Goal: Task Accomplishment & Management: Use online tool/utility

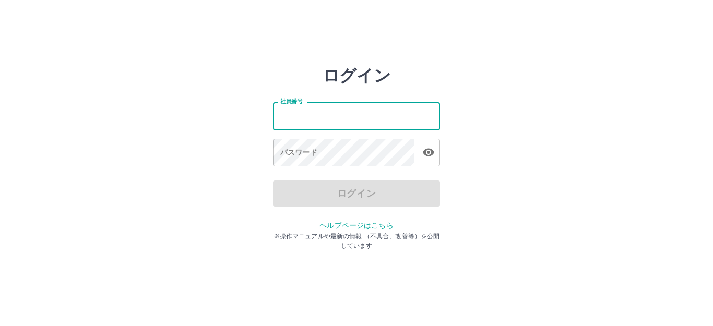
click at [321, 120] on input "社員番号" at bounding box center [356, 116] width 167 height 28
type input "*******"
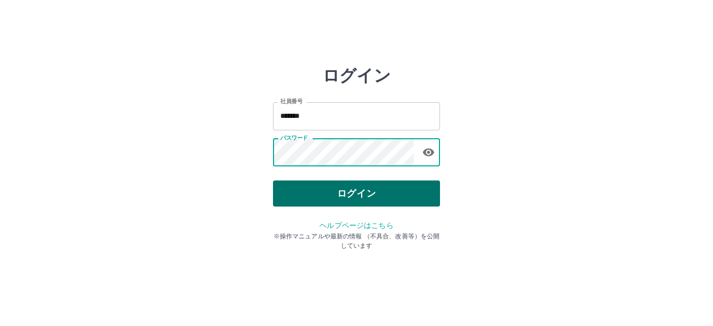
click at [359, 196] on button "ログイン" at bounding box center [356, 194] width 167 height 26
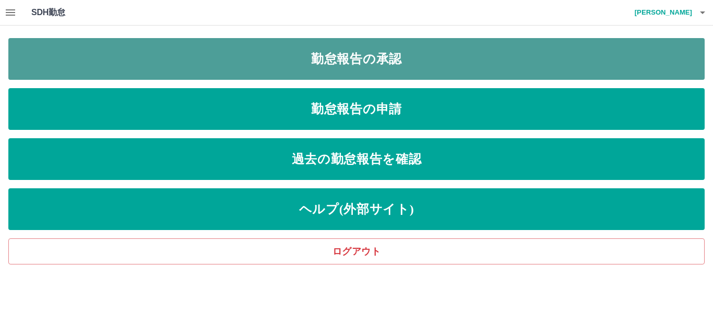
click at [433, 70] on link "勤怠報告の承認" at bounding box center [356, 59] width 697 height 42
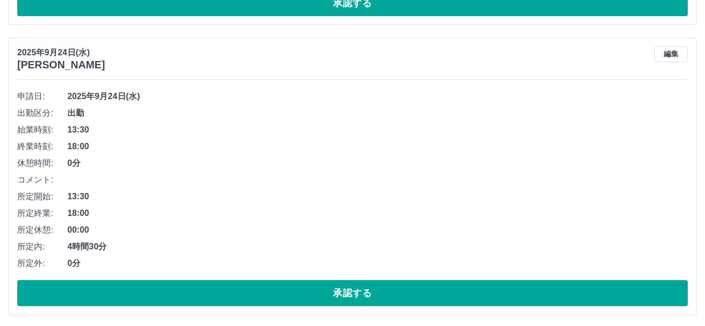
scroll to position [2242, 0]
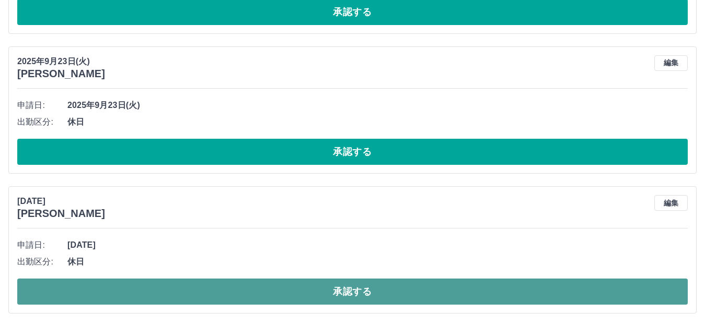
click at [356, 280] on button "承認する" at bounding box center [352, 292] width 670 height 26
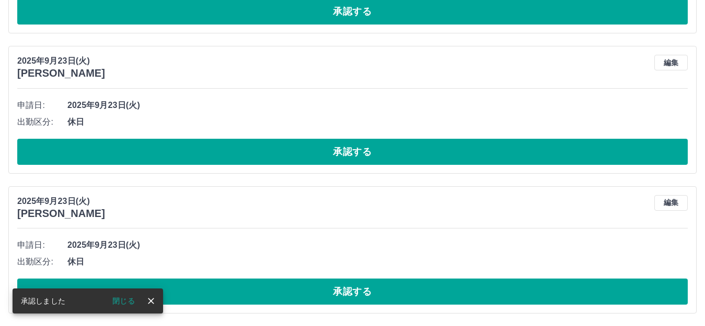
scroll to position [2102, 0]
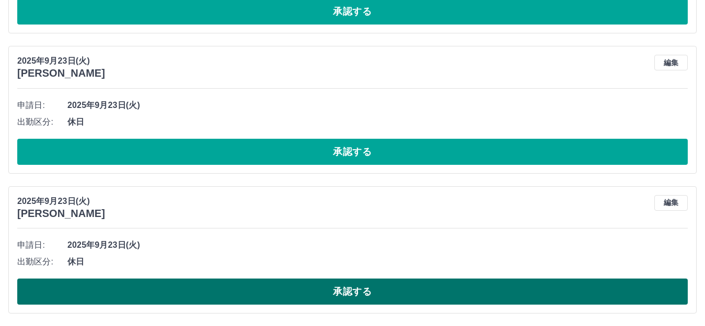
click at [355, 282] on button "承認する" at bounding box center [352, 292] width 670 height 26
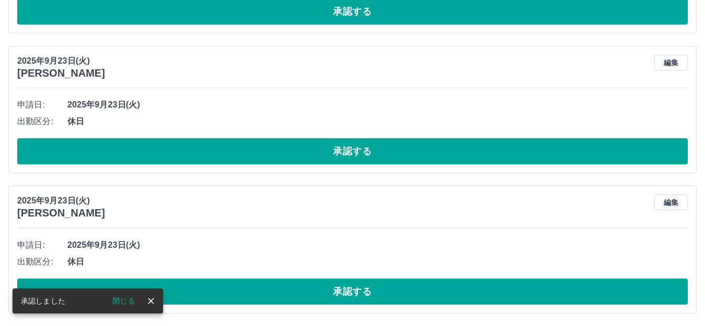
scroll to position [1962, 0]
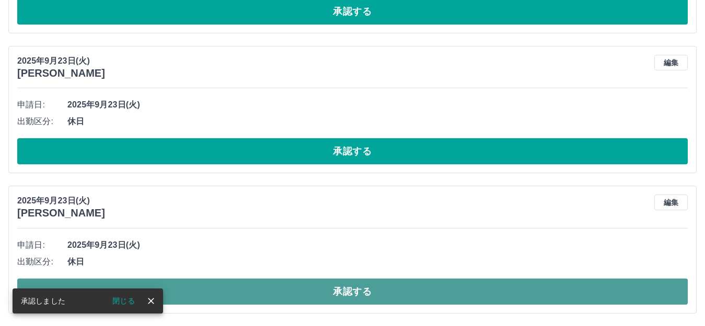
click at [346, 284] on button "承認する" at bounding box center [352, 292] width 670 height 26
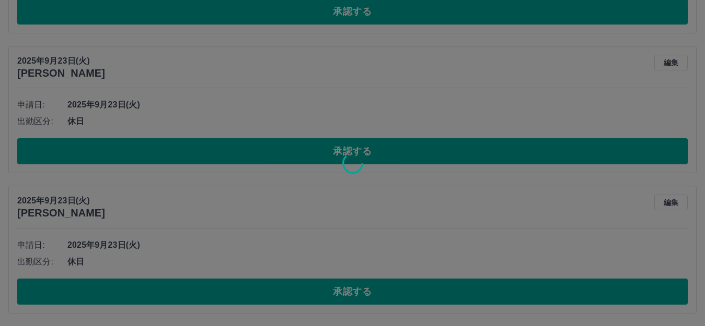
scroll to position [1821, 0]
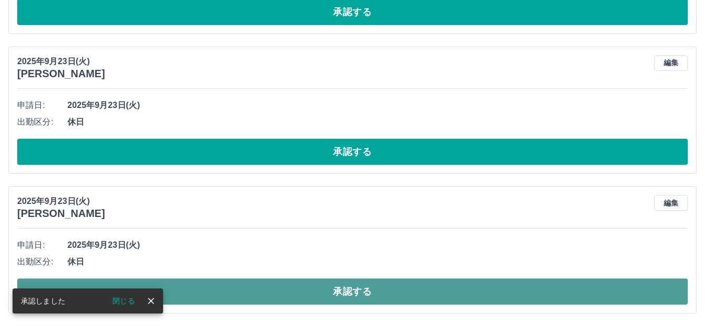
click at [365, 292] on button "承認する" at bounding box center [352, 292] width 670 height 26
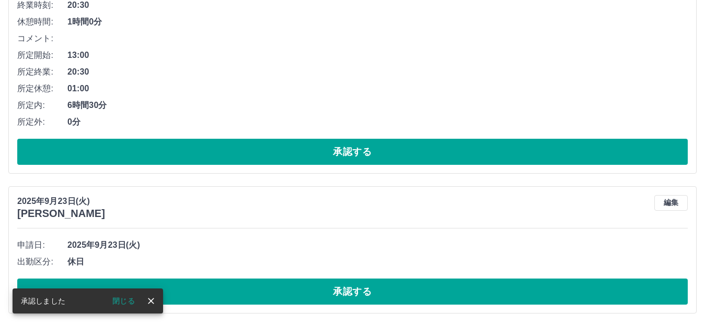
scroll to position [1681, 0]
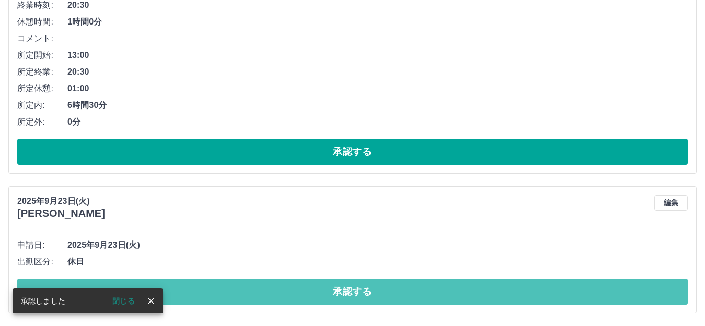
click at [352, 297] on button "承認する" at bounding box center [352, 292] width 670 height 26
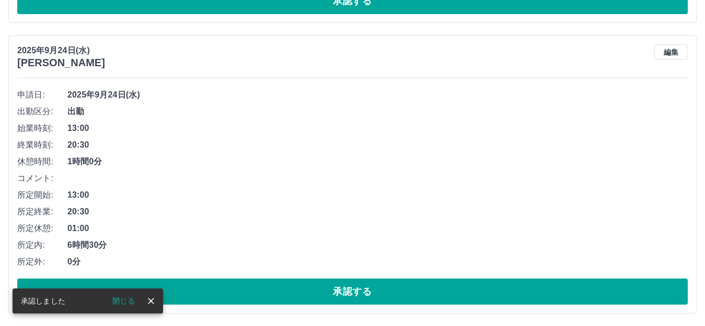
scroll to position [1541, 0]
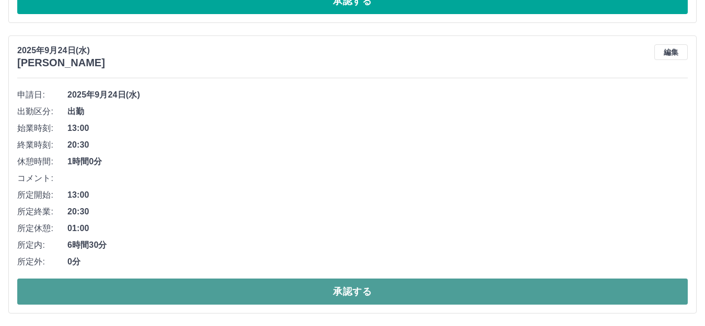
click at [365, 292] on button "承認する" at bounding box center [352, 292] width 670 height 26
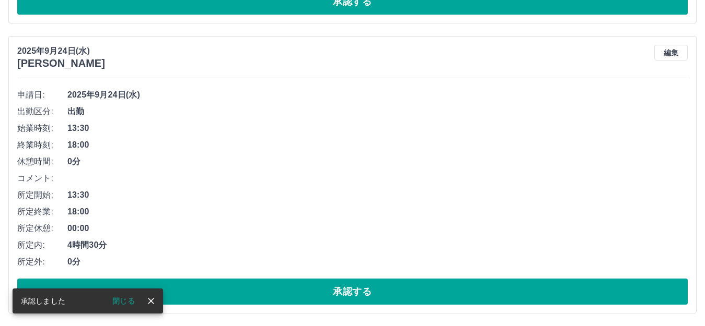
scroll to position [1250, 0]
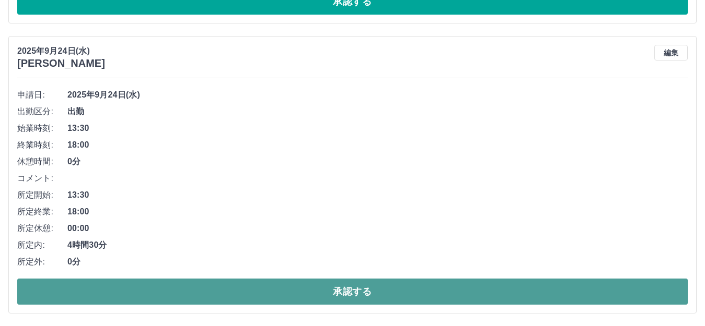
click at [345, 290] on button "承認する" at bounding box center [352, 292] width 670 height 26
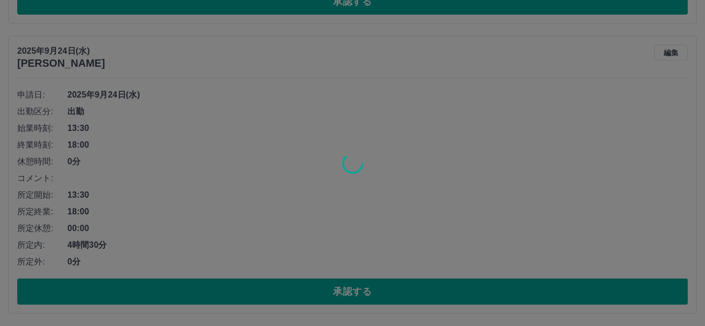
scroll to position [960, 0]
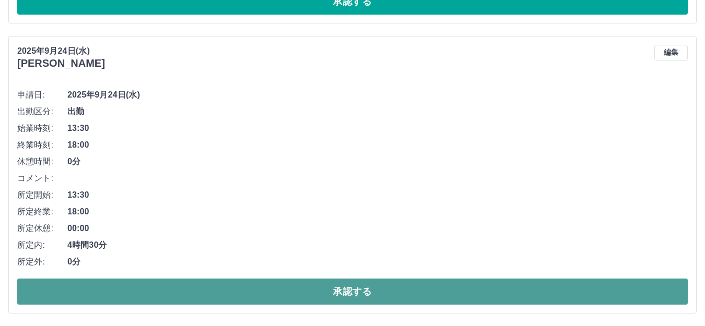
click at [345, 292] on button "承認する" at bounding box center [352, 292] width 670 height 26
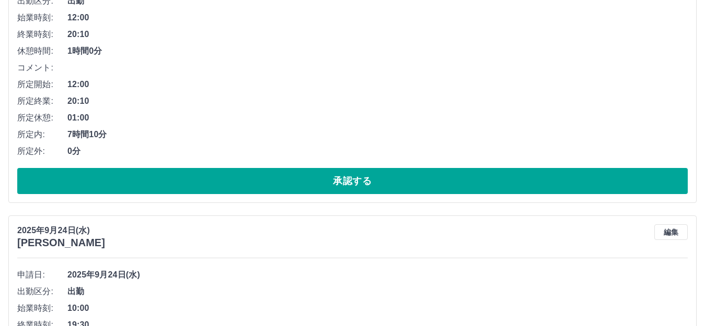
scroll to position [408, 0]
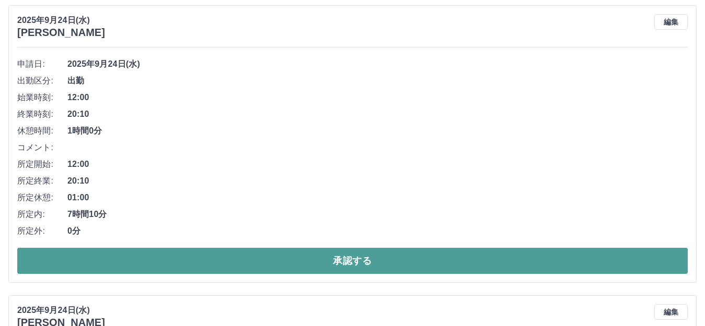
click at [230, 262] on button "承認する" at bounding box center [352, 261] width 670 height 26
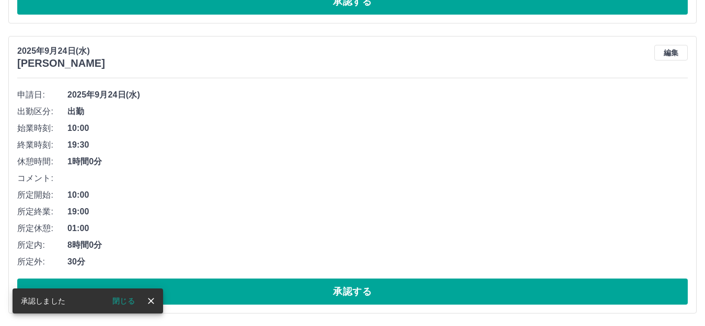
scroll to position [118, 0]
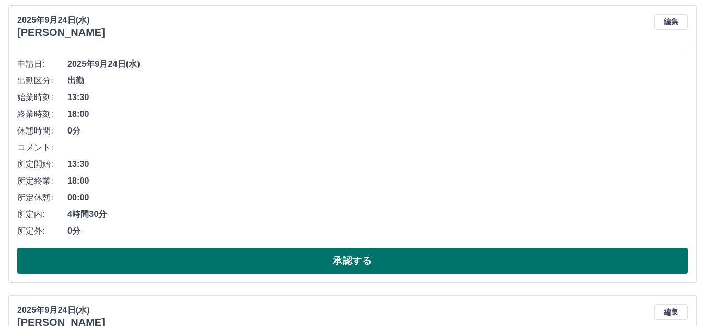
click at [256, 260] on button "承認する" at bounding box center [352, 261] width 670 height 26
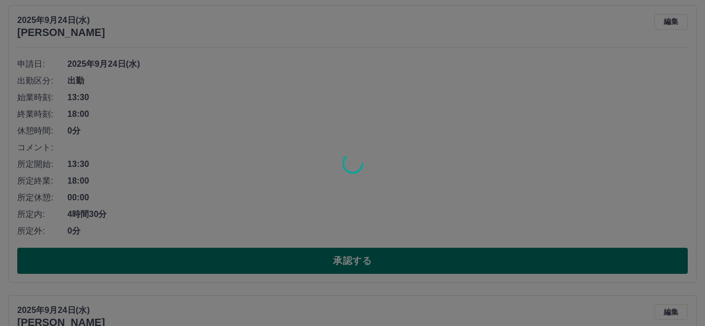
scroll to position [0, 0]
